Goal: Task Accomplishment & Management: Manage account settings

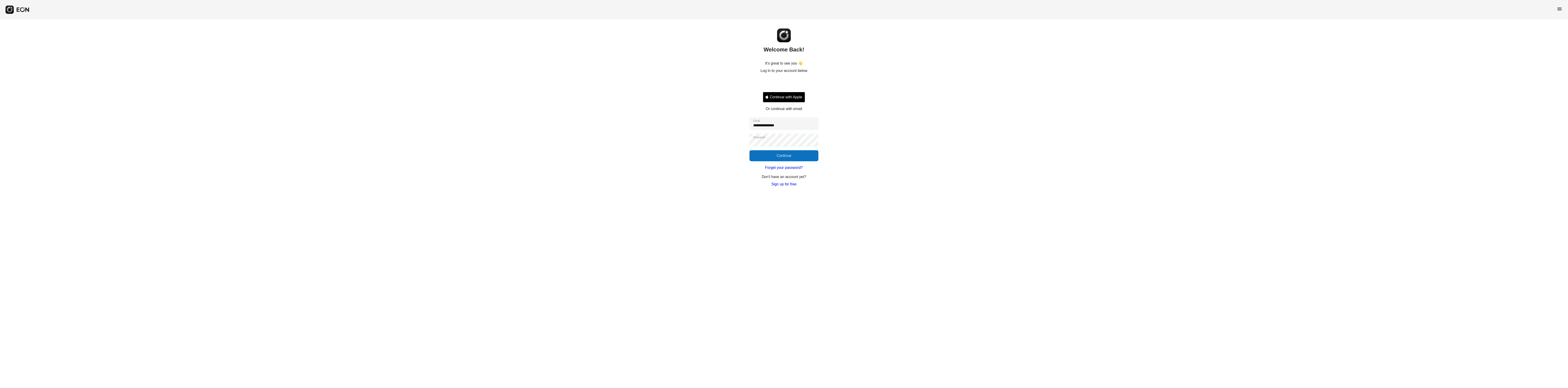
type input "**********"
click at [767, 152] on button "Continue" at bounding box center [783, 156] width 69 height 11
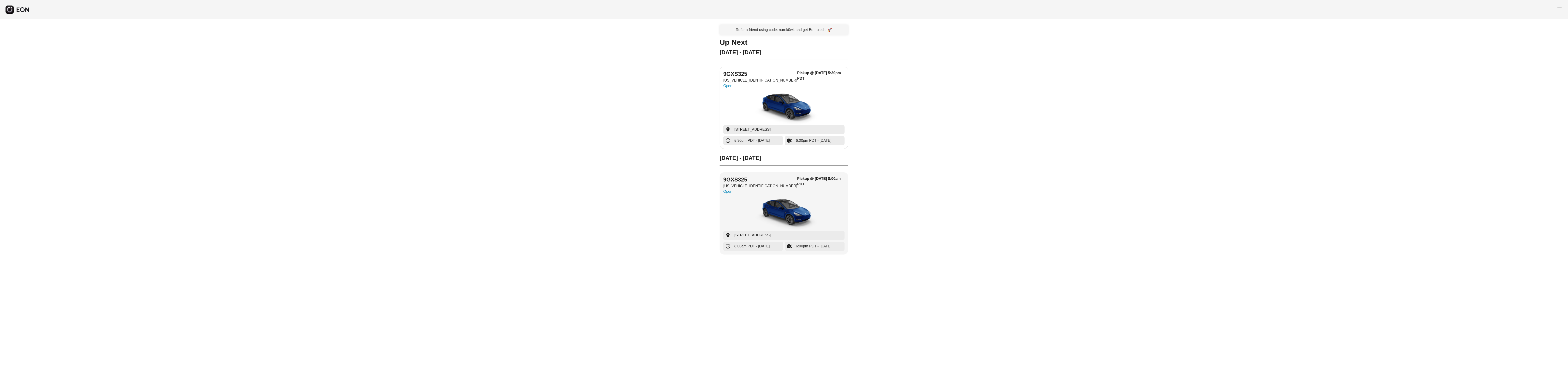
click at [754, 107] on img "button" at bounding box center [783, 108] width 69 height 35
click at [787, 180] on div "9GXS325 [US_VEHICLE_IDENTIFICATION_NUMBER] Open Pickup @ [DATE] 8:00am PDT" at bounding box center [783, 186] width 121 height 20
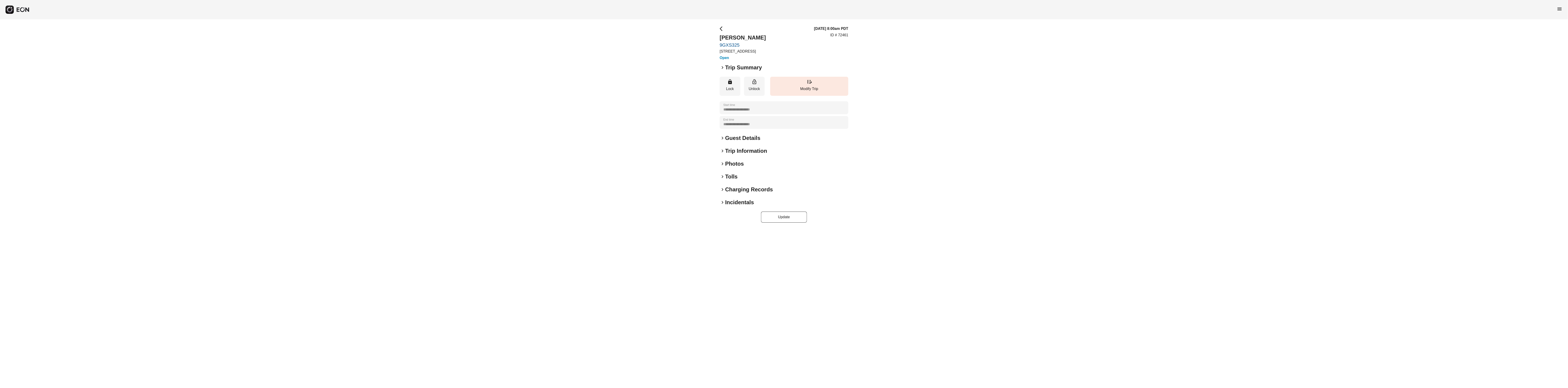
click at [725, 142] on h2 "Guest Details" at bounding box center [743, 138] width 35 height 7
click at [722, 166] on div "keyboard_arrow_right Trip Information" at bounding box center [783, 162] width 128 height 7
click at [728, 263] on div "**********" at bounding box center [783, 168] width 128 height 284
click at [1563, 19] on div "menu" at bounding box center [784, 10] width 1568 height 19
click at [1559, 13] on div "menu" at bounding box center [1559, 10] width 5 height 7
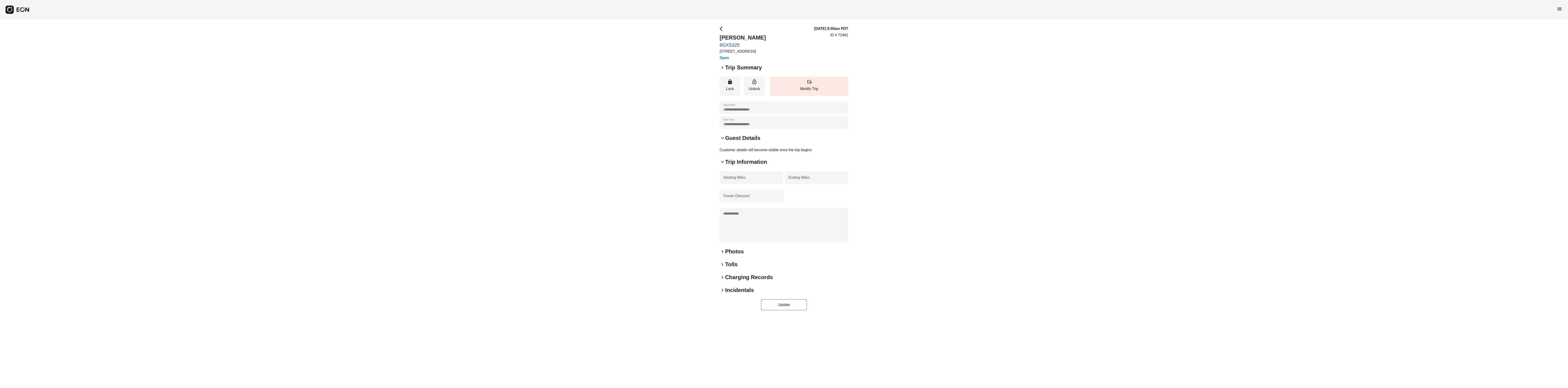
click at [1558, 9] on span "menu" at bounding box center [1559, 9] width 5 height 5
click at [1549, 41] on link "Calendar" at bounding box center [1550, 40] width 24 height 5
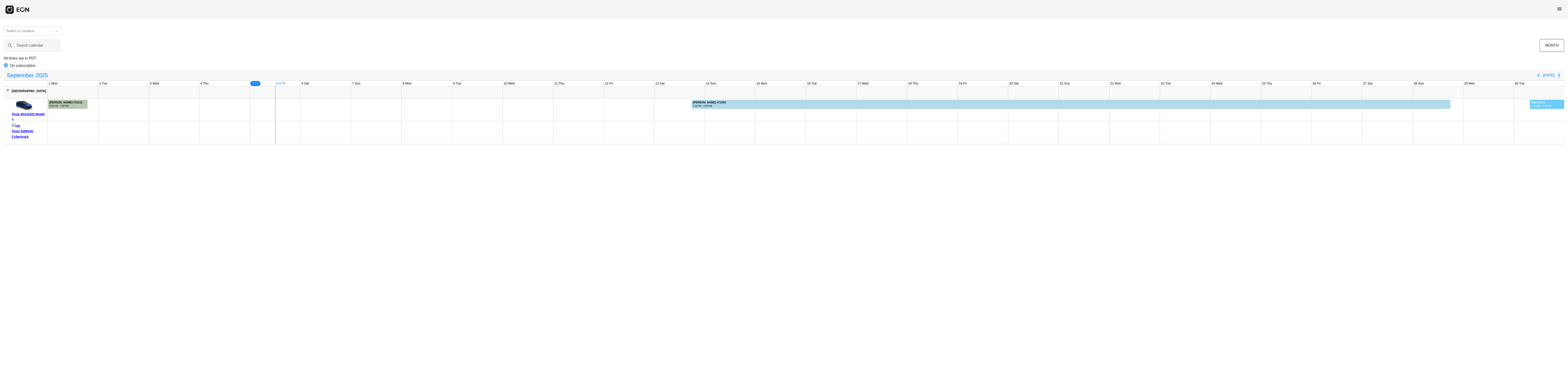
drag, startPoint x: 1530, startPoint y: 101, endPoint x: 1568, endPoint y: 99, distance: 38.1
click at [1568, 99] on div "Select a Location Search calendar MONTH All times are in PDT On subscription [D…" at bounding box center [784, 83] width 1568 height 121
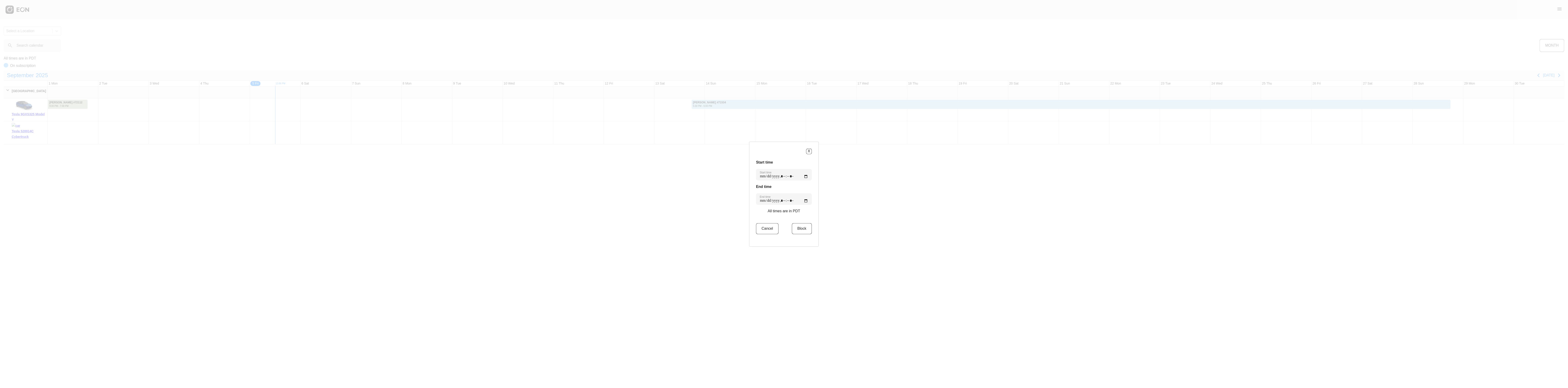
click at [769, 228] on button "Cancel" at bounding box center [767, 228] width 23 height 11
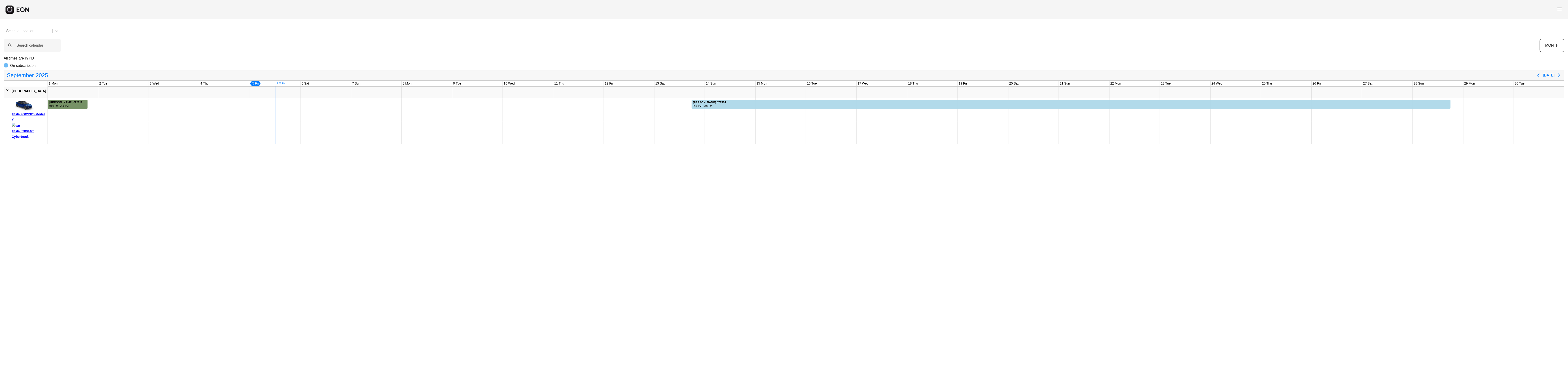
click at [79, 106] on div "9:00 PM - 7:00 PM" at bounding box center [66, 106] width 33 height 4
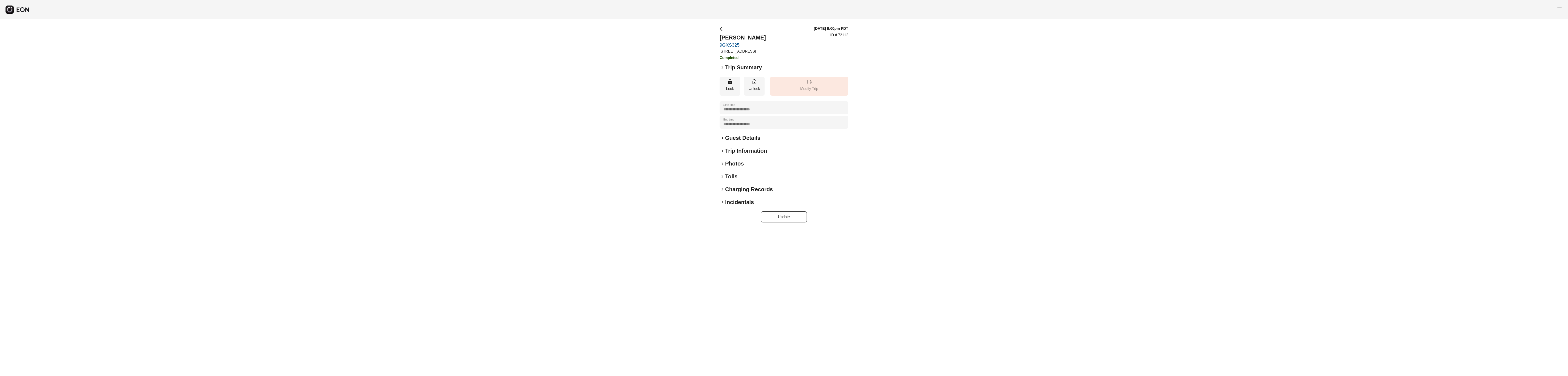
click at [710, 135] on div "**********" at bounding box center [784, 124] width 1568 height 210
click at [733, 142] on h2 "Guest Details" at bounding box center [743, 138] width 35 height 7
click at [723, 141] on span "keyboard_arrow_down" at bounding box center [722, 138] width 5 height 5
drag, startPoint x: 723, startPoint y: 142, endPoint x: 722, endPoint y: 145, distance: 3.2
click at [723, 141] on span "keyboard_arrow_right" at bounding box center [722, 138] width 5 height 5
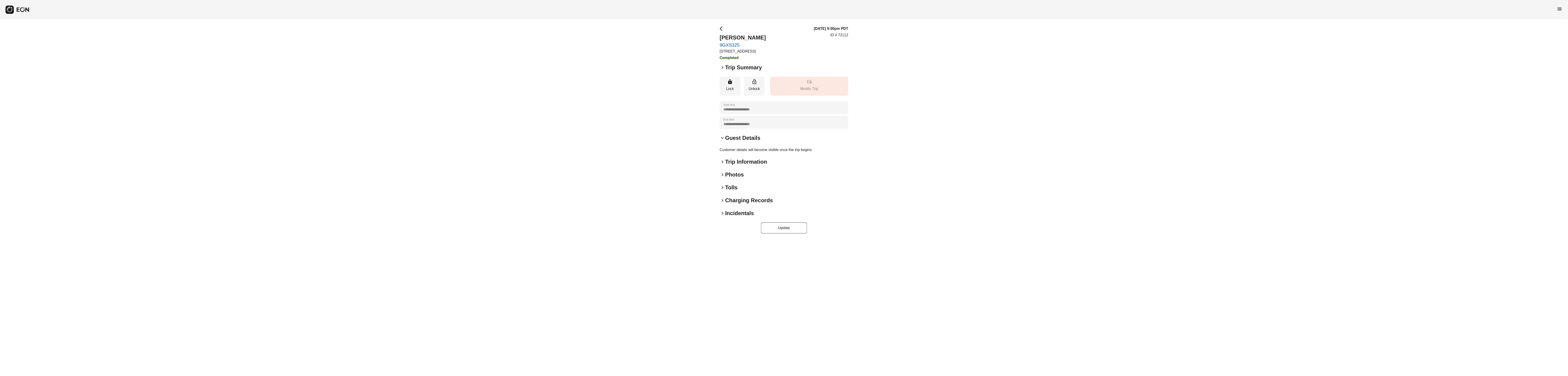
click at [723, 153] on p "Customer details will become visible once the trip begins" at bounding box center [783, 150] width 128 height 5
click at [724, 164] on div "keyboard_arrow_right Trip Information" at bounding box center [783, 162] width 128 height 7
click at [734, 255] on h2 "Photos" at bounding box center [734, 251] width 19 height 7
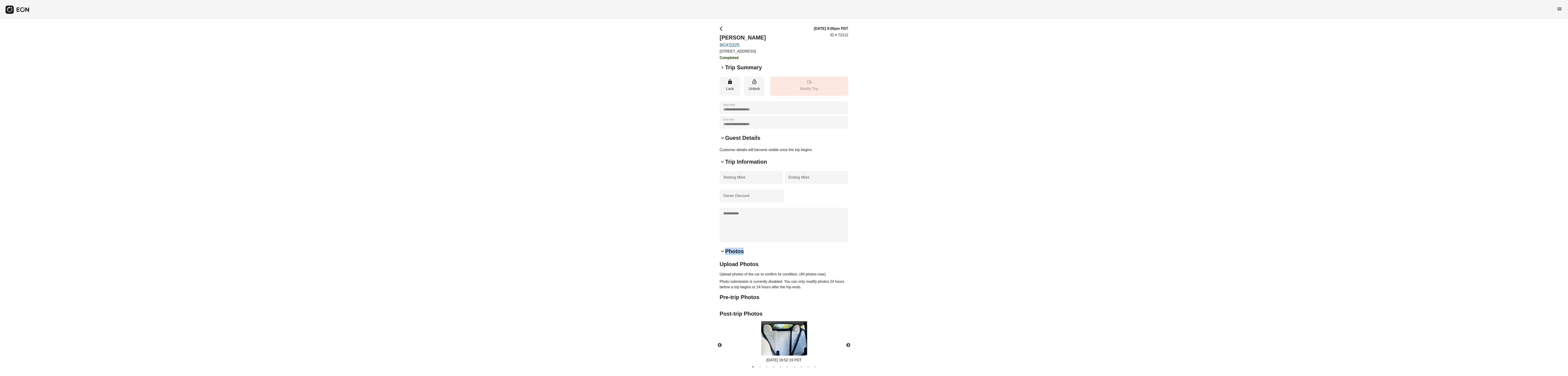
click at [734, 255] on h2 "Photos" at bounding box center [734, 251] width 19 height 7
click at [730, 294] on h2 "Incidentals" at bounding box center [739, 290] width 29 height 7
click at [730, 301] on div "keyboard_arrow_down Incidentals + Add Incidental ID Name Time of Offense Status…" at bounding box center [783, 321] width 128 height 69
click at [1561, 8] on span "menu" at bounding box center [1559, 9] width 5 height 5
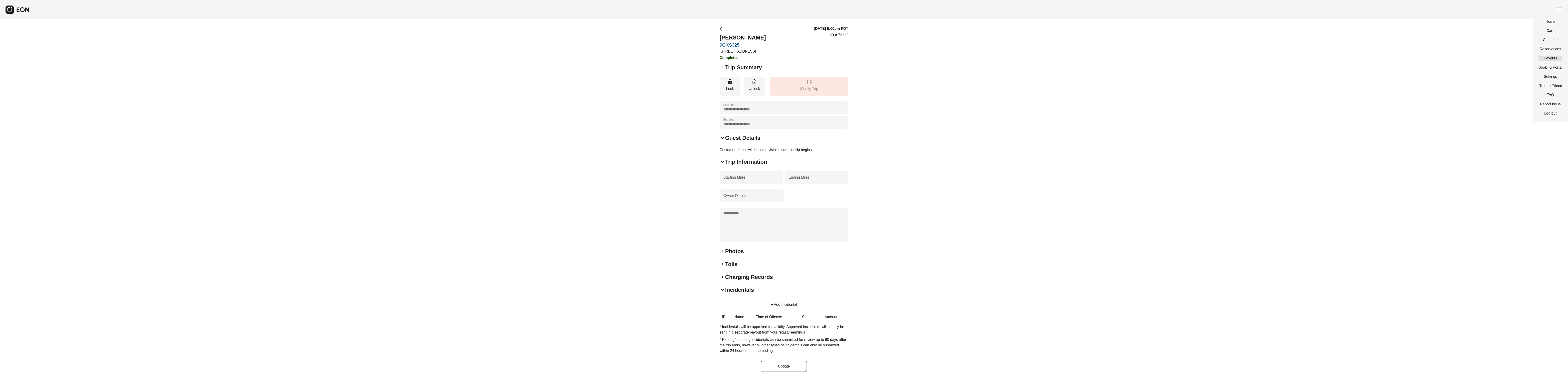
click at [1549, 57] on link "Payouts" at bounding box center [1550, 58] width 24 height 5
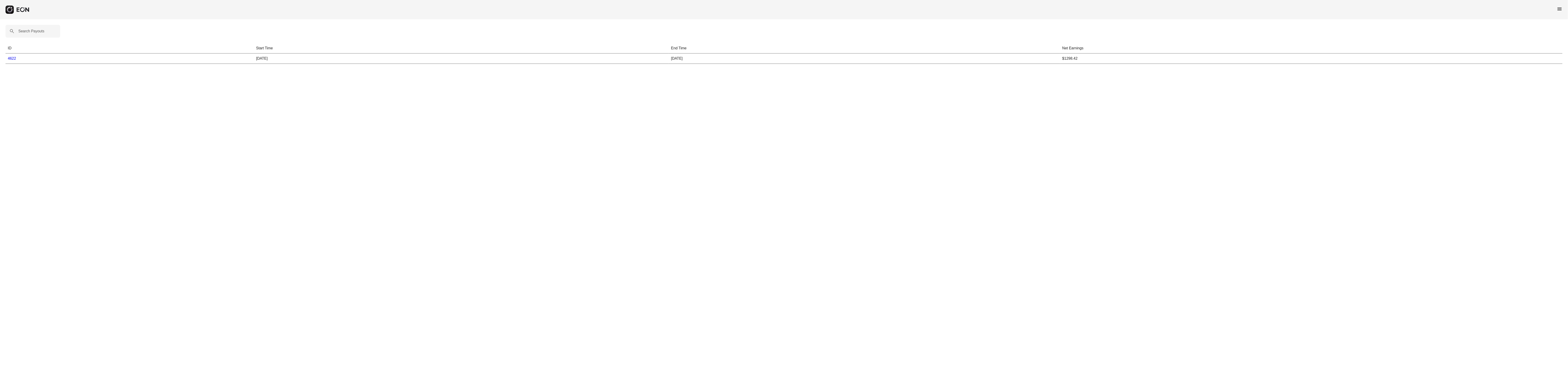
click at [1080, 57] on td "$1298.42" at bounding box center [1311, 58] width 502 height 10
click at [1125, 64] on div "Search Payouts ID Start Time End Time Net Earnings 4622 08/14/25 08/30/25 $1298…" at bounding box center [784, 44] width 1568 height 50
click at [10, 58] on link "4622" at bounding box center [12, 58] width 9 height 4
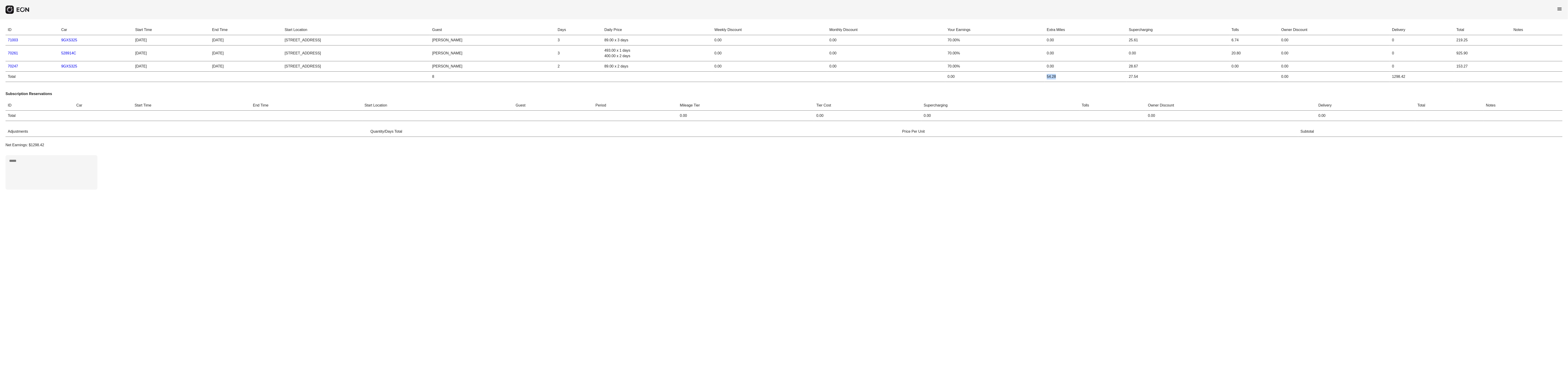
drag, startPoint x: 1097, startPoint y: 77, endPoint x: 1135, endPoint y: 79, distance: 38.1
click at [1127, 79] on td "54.28" at bounding box center [1085, 77] width 82 height 10
click at [12, 40] on link "71003" at bounding box center [13, 40] width 10 height 4
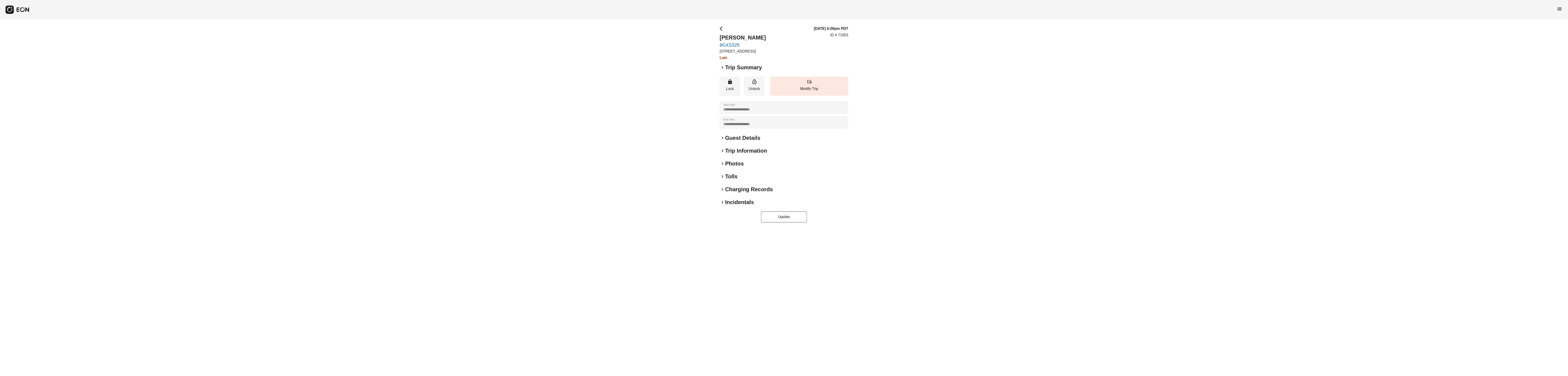
click at [723, 192] on span "keyboard_arrow_right" at bounding box center [722, 189] width 5 height 5
click at [724, 263] on span "keyboard_arrow_right" at bounding box center [722, 263] width 5 height 5
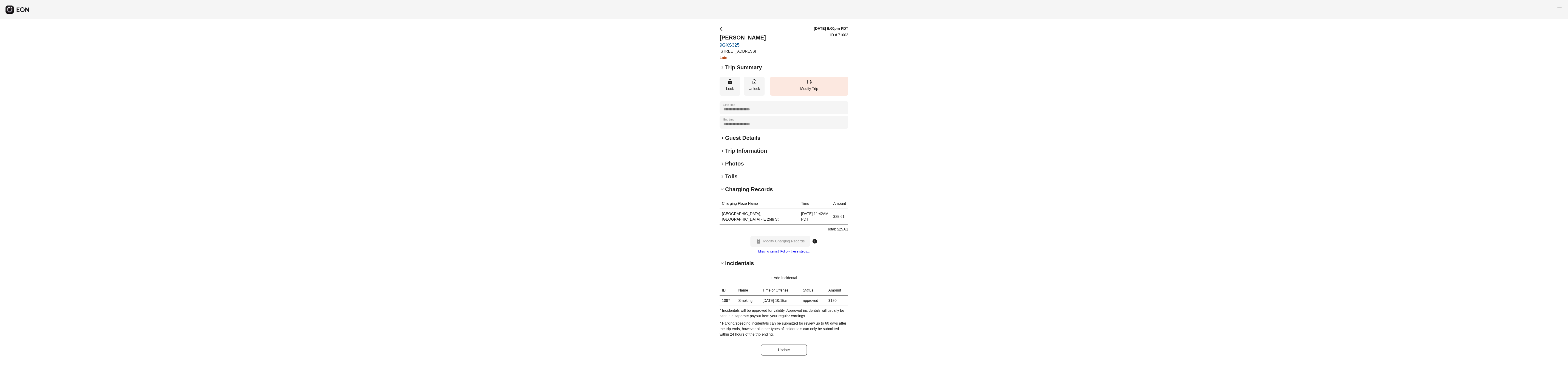
click at [722, 179] on span "keyboard_arrow_right" at bounding box center [722, 176] width 5 height 5
click at [722, 167] on span "keyboard_arrow_right" at bounding box center [722, 164] width 5 height 5
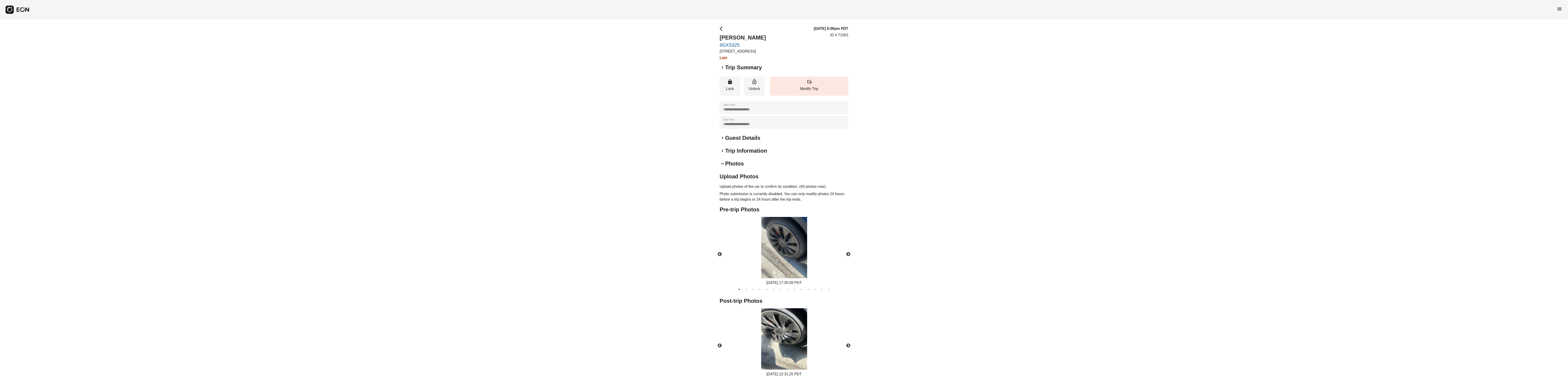
click at [724, 153] on span "keyboard_arrow_right" at bounding box center [722, 150] width 5 height 5
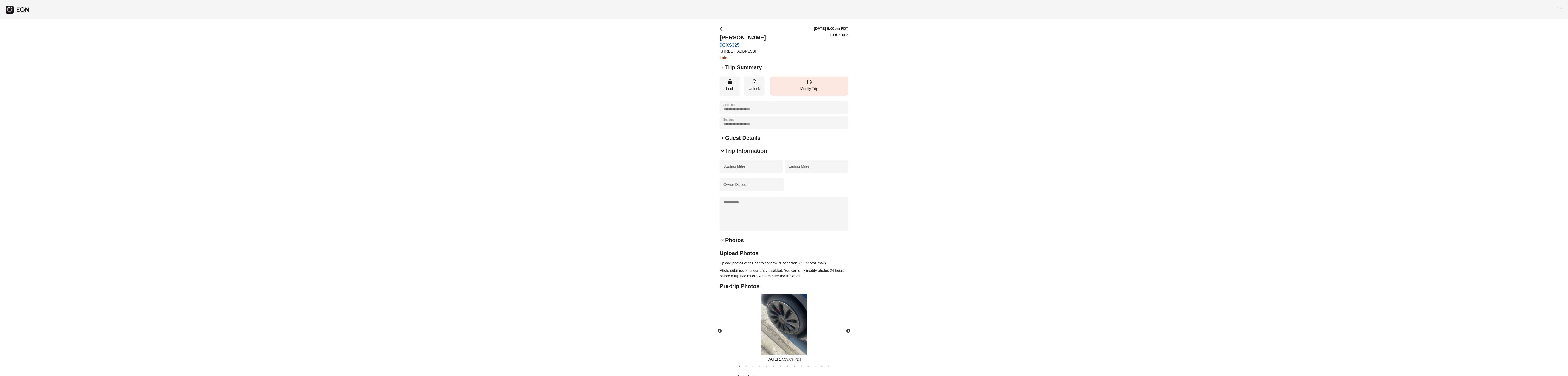
click at [724, 139] on div "keyboard_arrow_right Guest Details" at bounding box center [783, 138] width 128 height 7
drag, startPoint x: 852, startPoint y: 151, endPoint x: 670, endPoint y: 150, distance: 182.0
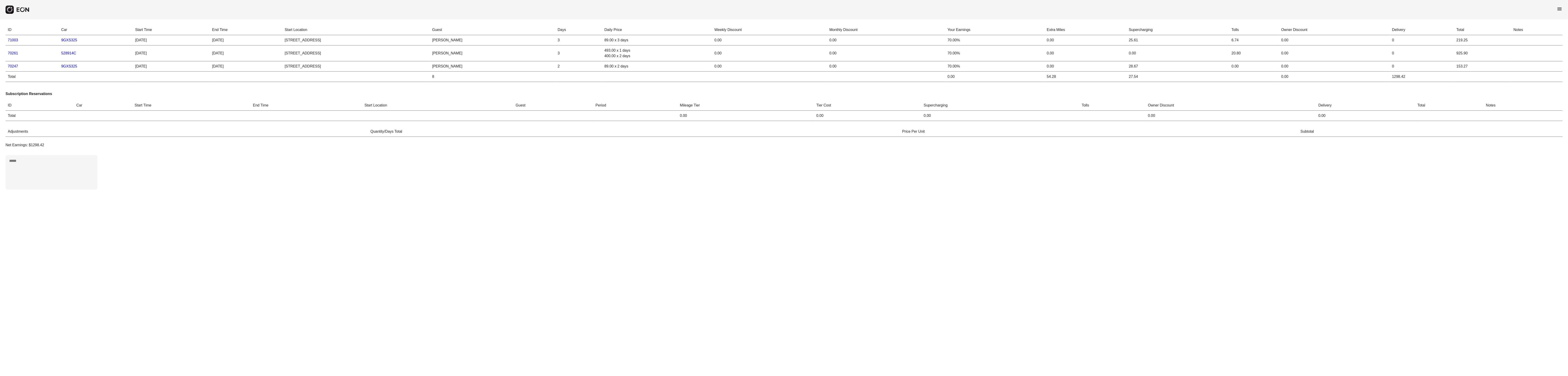
click at [1558, 9] on span "menu" at bounding box center [1559, 9] width 5 height 5
click at [1555, 50] on link "Reservations" at bounding box center [1550, 49] width 24 height 5
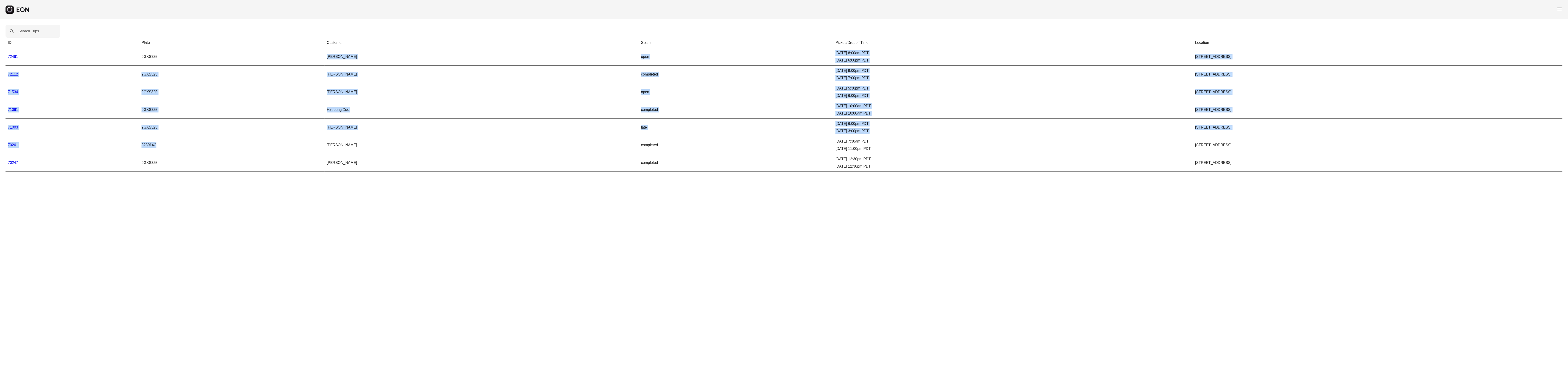
drag, startPoint x: 174, startPoint y: 55, endPoint x: 222, endPoint y: 144, distance: 101.1
click at [222, 144] on tbody "72461 9GXS325 Ju Yan Ying open 10/11/25, 8:00am PDT 10/23/25, 6:00pm PDT 1274 N…" at bounding box center [784, 110] width 1557 height 124
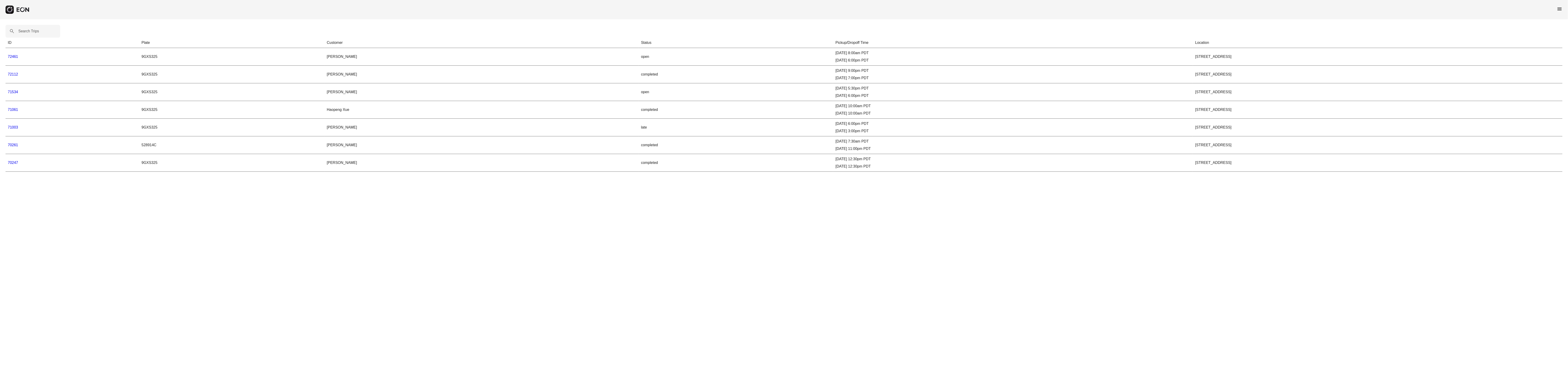
click at [581, 177] on html "menu Search Trips ID Plate Customer Status Pickup/Dropoff Time Location 72461 9…" at bounding box center [784, 88] width 1568 height 177
click at [12, 75] on link "72112" at bounding box center [13, 74] width 10 height 4
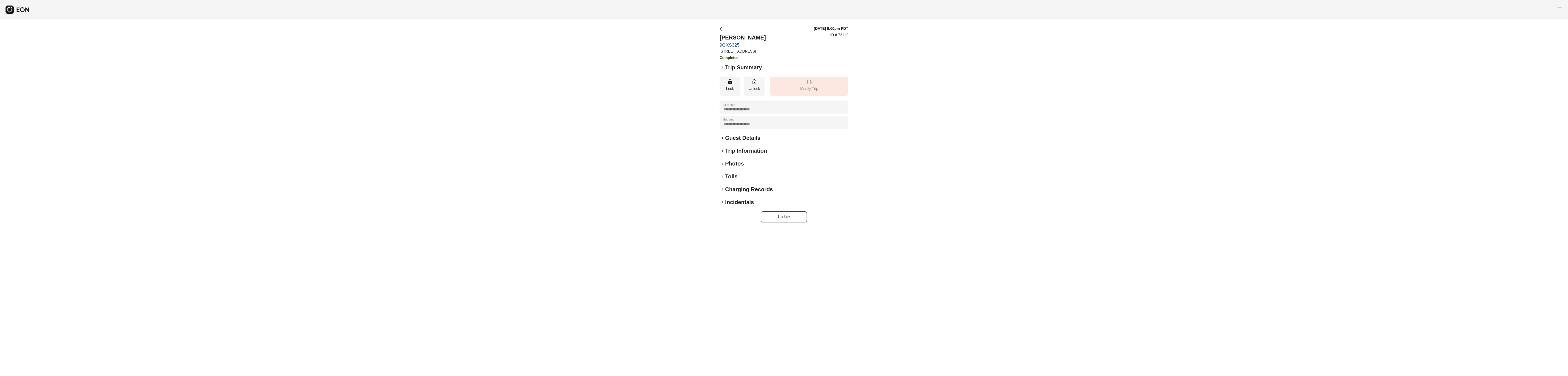
click at [754, 193] on h2 "Charging Records" at bounding box center [749, 189] width 47 height 7
click at [724, 179] on span "keyboard_arrow_right" at bounding box center [722, 176] width 5 height 5
click at [722, 167] on span "keyboard_arrow_right" at bounding box center [722, 164] width 5 height 5
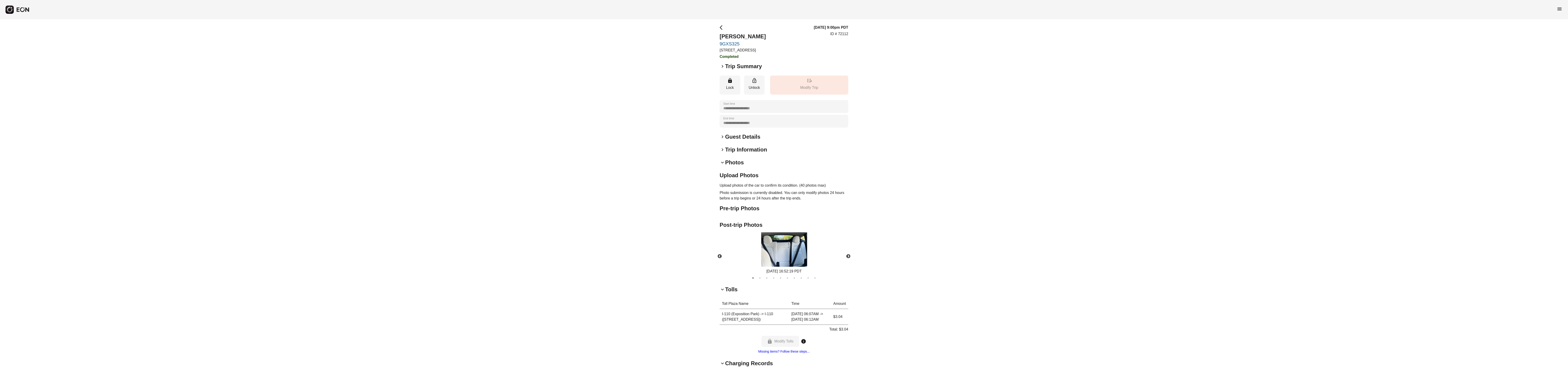
click at [719, 152] on div "**********" at bounding box center [784, 233] width 1568 height 430
click at [723, 153] on span "keyboard_arrow_right" at bounding box center [722, 150] width 5 height 5
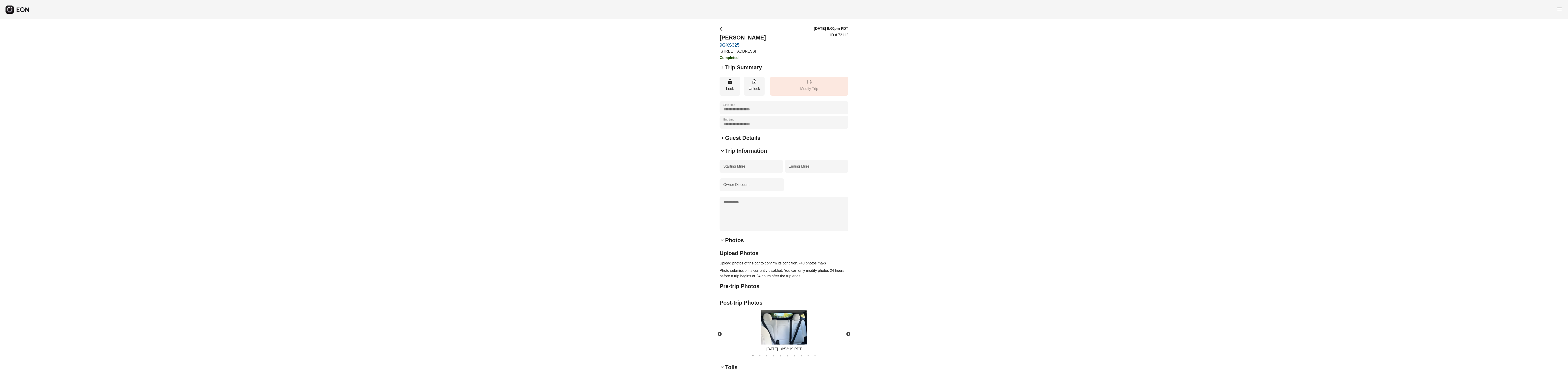
click at [721, 141] on span "keyboard_arrow_right" at bounding box center [722, 138] width 5 height 5
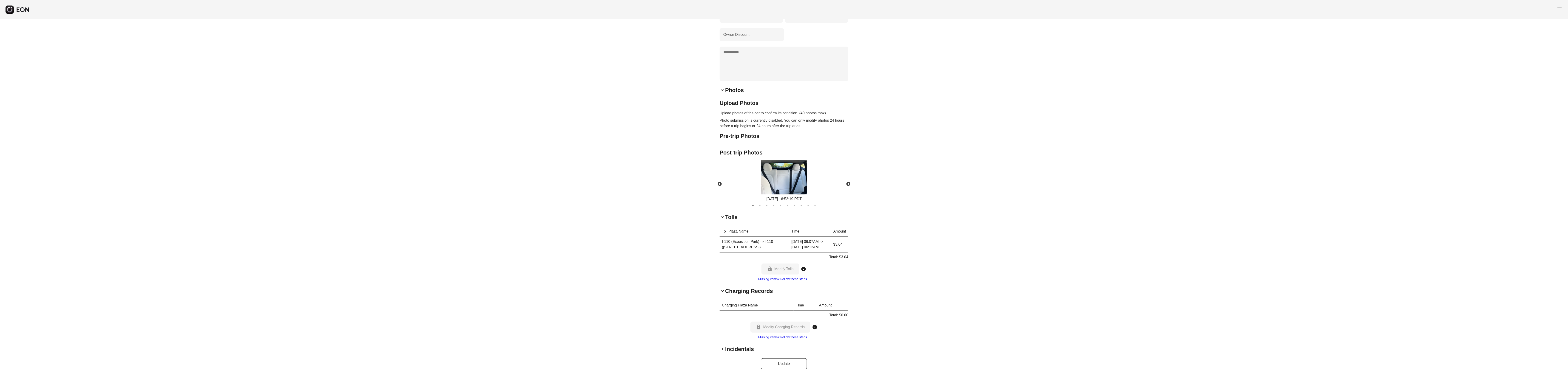
scroll to position [167, 0]
click at [725, 348] on h2 "Incidentals" at bounding box center [739, 349] width 29 height 7
click at [721, 347] on span "keyboard_arrow_down" at bounding box center [722, 344] width 5 height 5
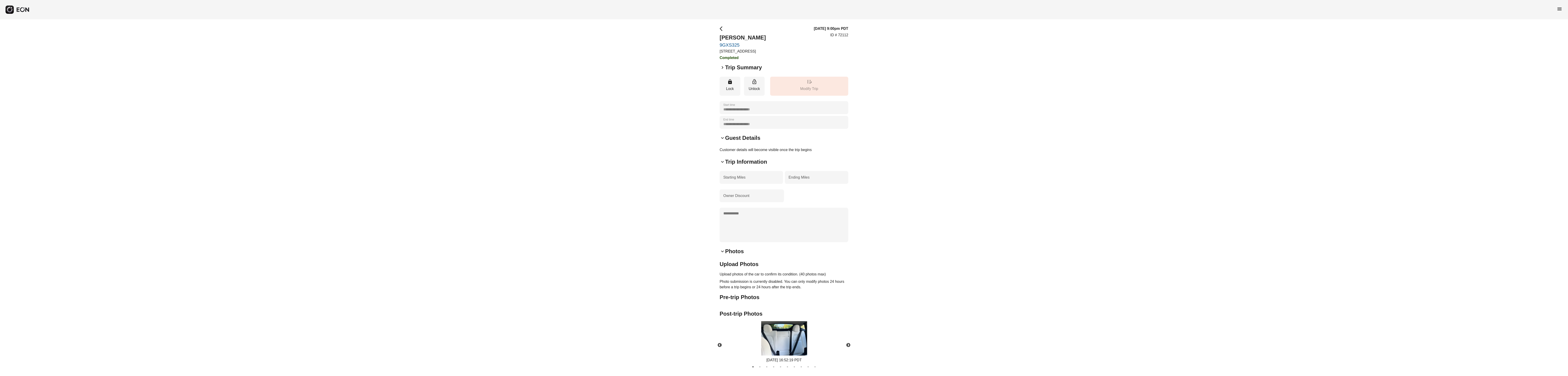
scroll to position [0, 0]
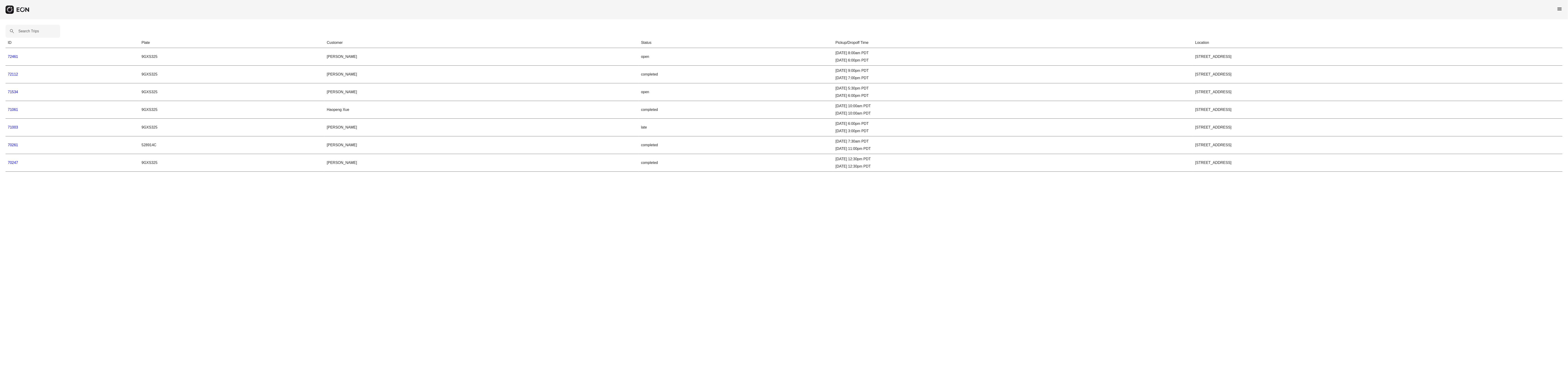
click at [187, 132] on td "9GXS325" at bounding box center [232, 127] width 186 height 18
click at [14, 91] on link "71534" at bounding box center [13, 92] width 10 height 4
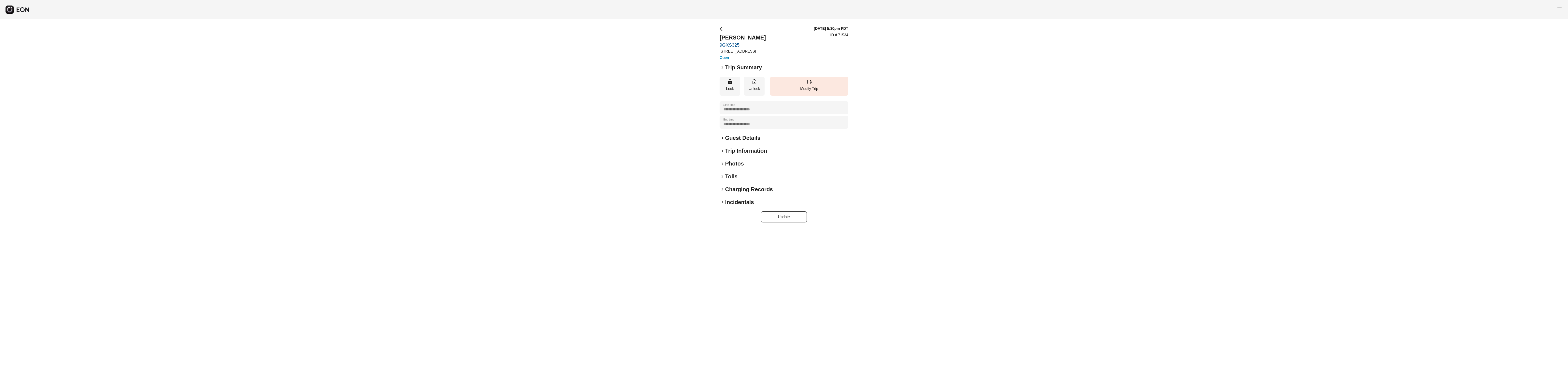
scroll to position [0, 0]
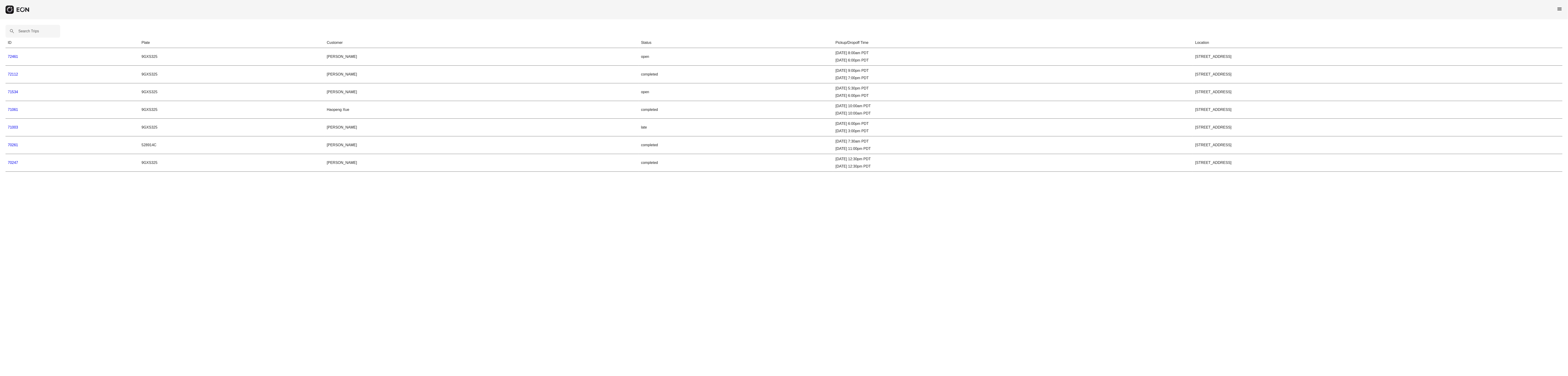
click at [11, 126] on link "71003" at bounding box center [13, 127] width 10 height 4
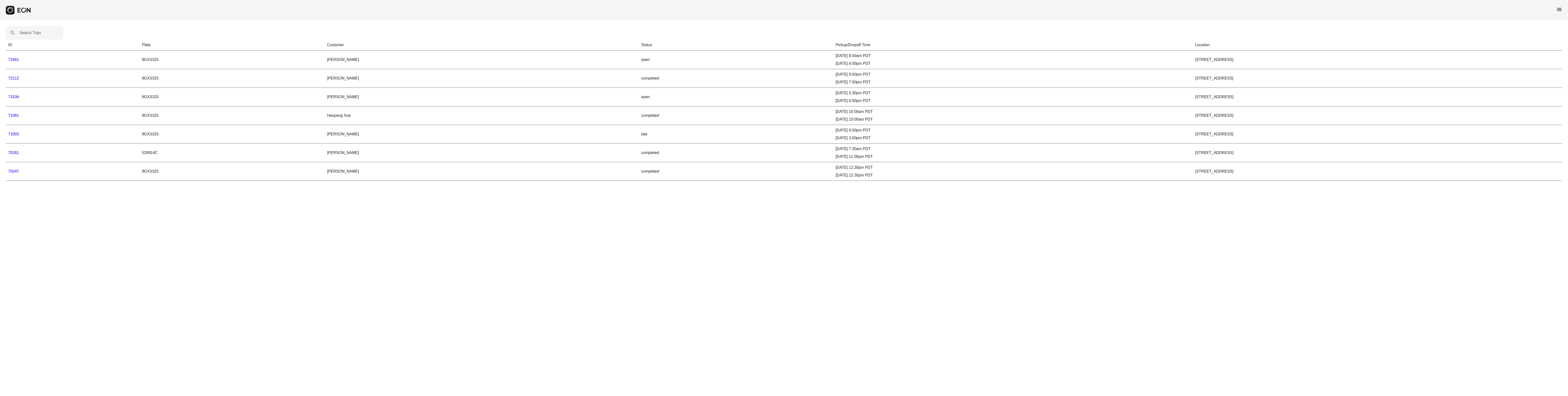
click at [19, 10] on button "button" at bounding box center [19, 10] width 26 height 9
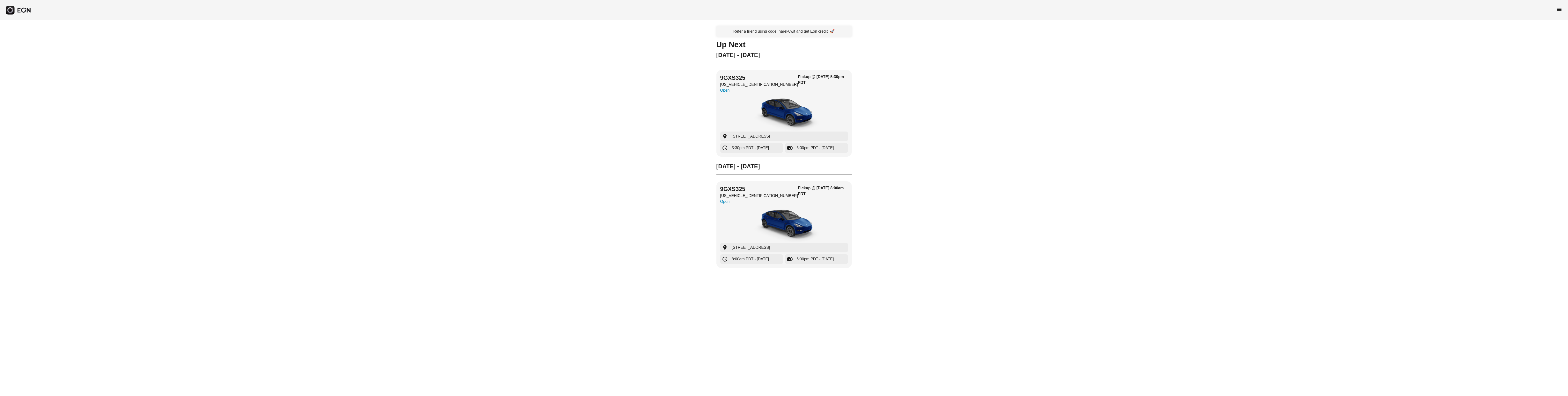
click at [19, 10] on button "button" at bounding box center [19, 10] width 26 height 9
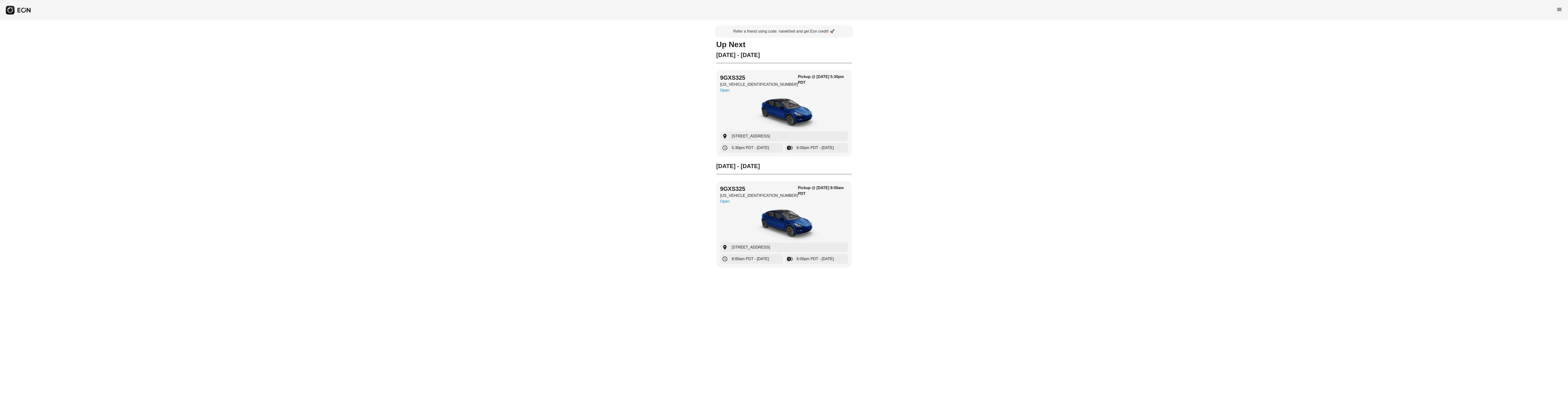
click at [126, 113] on div "Refer a friend using code: narek0wit and get Eon credit! 🚀 Up Next Saturday - 0…" at bounding box center [784, 150] width 1568 height 259
